Goal: Use online tool/utility

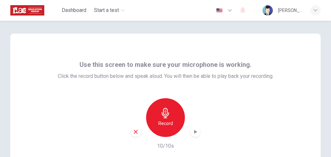
scroll to position [21, 0]
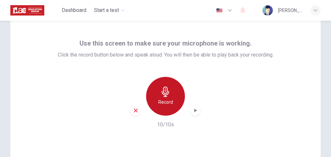
click at [162, 102] on h6 "Record" at bounding box center [166, 102] width 15 height 8
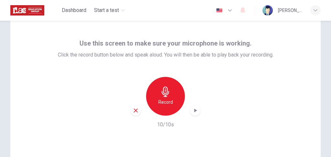
click at [192, 112] on icon "button" at bounding box center [195, 110] width 6 height 6
click at [134, 112] on icon "button" at bounding box center [136, 111] width 6 height 6
click at [165, 91] on icon "button" at bounding box center [166, 92] width 10 height 10
click at [192, 110] on icon "button" at bounding box center [195, 110] width 6 height 6
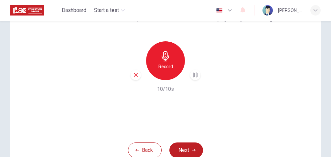
scroll to position [56, 0]
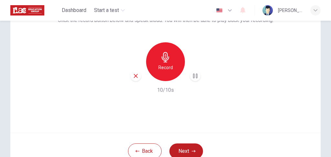
click at [134, 77] on icon "button" at bounding box center [136, 76] width 6 height 6
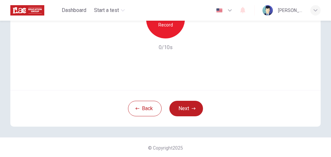
scroll to position [99, 0]
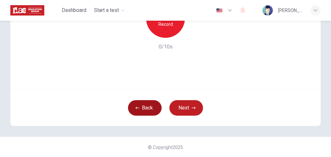
click at [148, 111] on button "Back" at bounding box center [145, 108] width 34 height 16
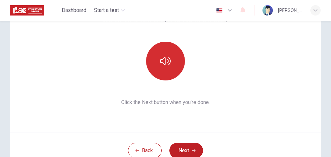
scroll to position [56, 0]
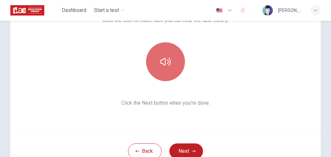
click at [163, 66] on icon "button" at bounding box center [166, 62] width 10 height 10
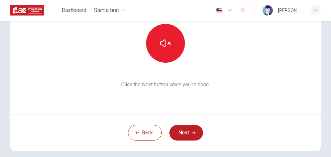
scroll to position [99, 0]
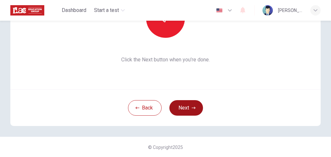
click at [186, 109] on button "Next" at bounding box center [187, 108] width 34 height 16
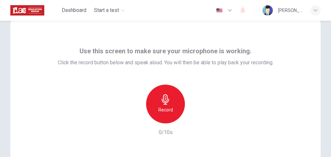
scroll to position [0, 0]
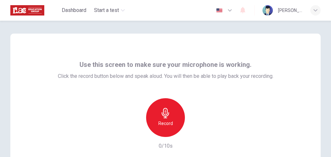
click at [170, 122] on h6 "Record" at bounding box center [166, 124] width 15 height 8
click at [196, 132] on icon "button" at bounding box center [196, 132] width 3 height 4
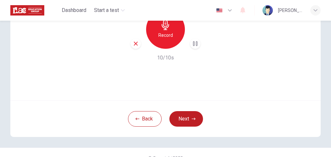
scroll to position [78, 0]
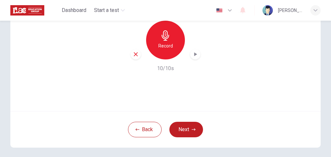
click at [134, 56] on icon "button" at bounding box center [136, 54] width 6 height 6
click at [253, 96] on div "Use this screen to make sure your microphone is working. Click the record butto…" at bounding box center [165, 33] width 311 height 155
